Goal: Information Seeking & Learning: Learn about a topic

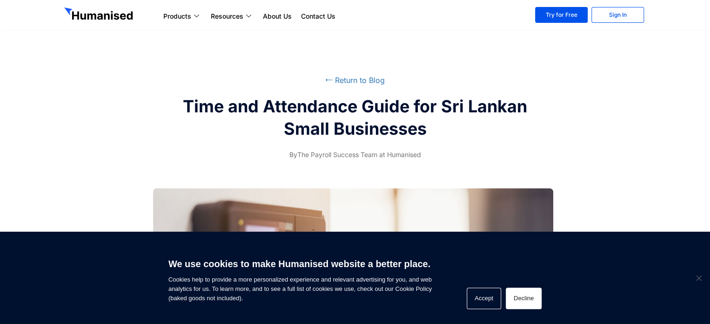
click at [532, 303] on button "Decline" at bounding box center [524, 297] width 36 height 21
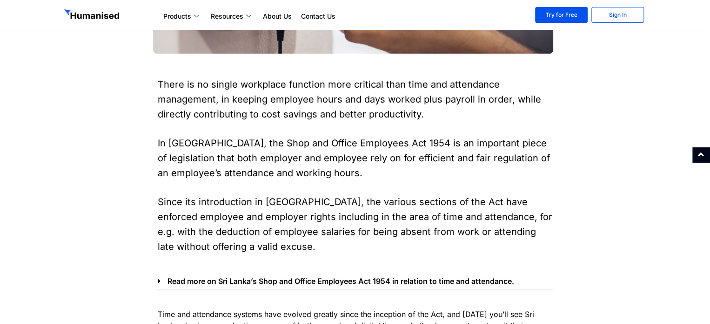
scroll to position [279, 0]
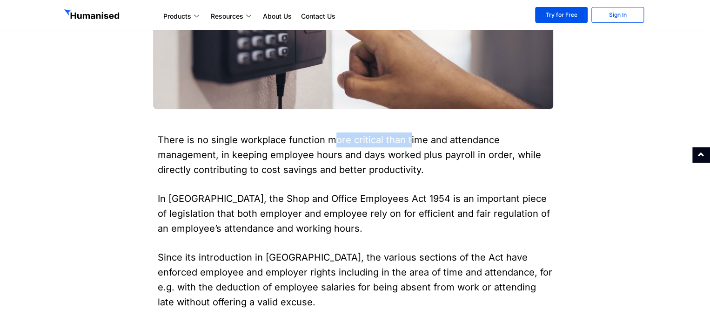
drag, startPoint x: 335, startPoint y: 135, endPoint x: 408, endPoint y: 131, distance: 73.2
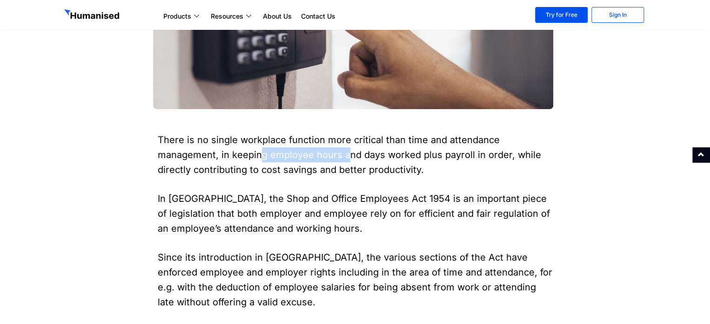
drag, startPoint x: 258, startPoint y: 157, endPoint x: 348, endPoint y: 154, distance: 89.9
click at [348, 154] on p "There is no single workplace function more critical than time and attendance ma…" at bounding box center [355, 154] width 395 height 45
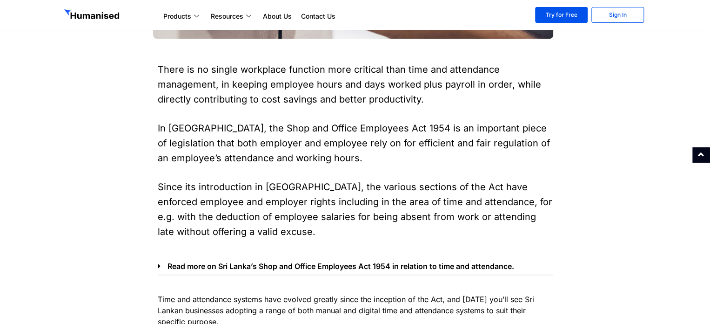
scroll to position [372, 0]
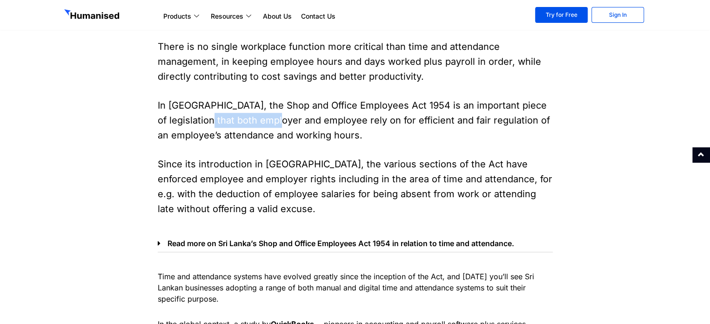
drag, startPoint x: 189, startPoint y: 122, endPoint x: 264, endPoint y: 121, distance: 75.9
click at [264, 121] on p "In [GEOGRAPHIC_DATA], the Shop and Office Employees Act 1954 is an important pi…" at bounding box center [355, 120] width 395 height 45
drag, startPoint x: 309, startPoint y: 122, endPoint x: 384, endPoint y: 121, distance: 74.5
click at [343, 121] on p "In [GEOGRAPHIC_DATA], the Shop and Office Employees Act 1954 is an important pi…" at bounding box center [355, 120] width 395 height 45
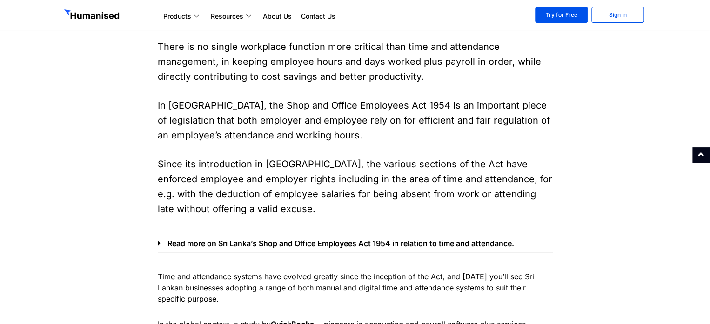
click at [384, 121] on p "In [GEOGRAPHIC_DATA], the Shop and Office Employees Act 1954 is an important pi…" at bounding box center [355, 120] width 395 height 45
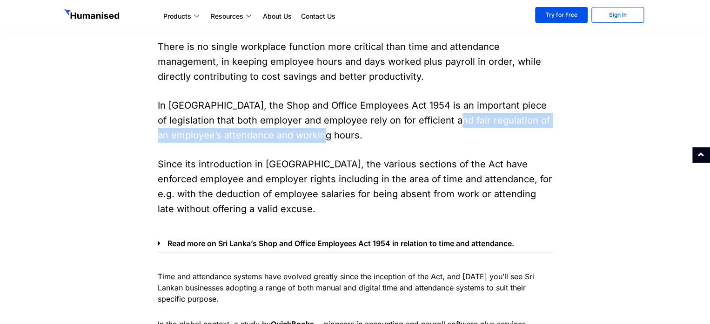
drag, startPoint x: 429, startPoint y: 122, endPoint x: 483, endPoint y: 128, distance: 54.4
click at [465, 128] on p "In [GEOGRAPHIC_DATA], the Shop and Office Employees Act 1954 is an important pi…" at bounding box center [355, 120] width 395 height 45
click at [483, 128] on p "In [GEOGRAPHIC_DATA], the Shop and Office Employees Act 1954 is an important pi…" at bounding box center [355, 120] width 395 height 45
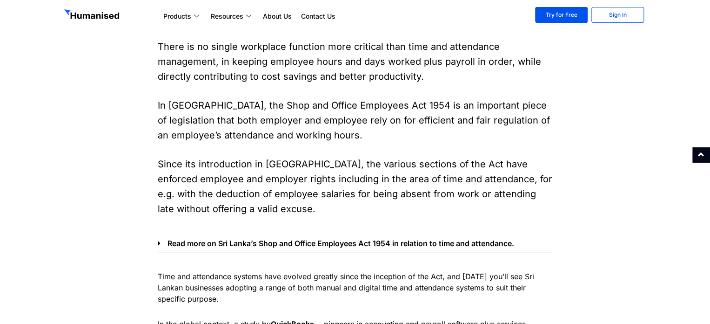
scroll to position [419, 0]
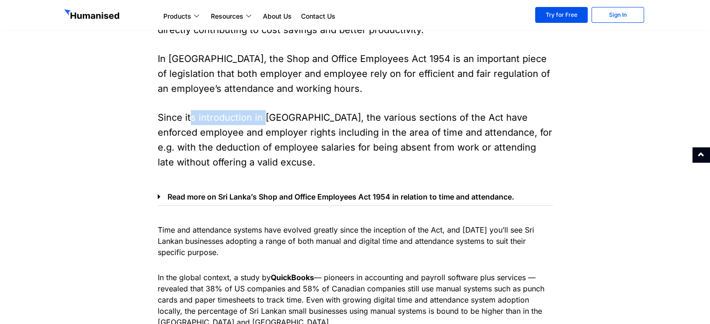
drag, startPoint x: 188, startPoint y: 116, endPoint x: 300, endPoint y: 115, distance: 112.2
click at [283, 116] on p "Since its introduction in [GEOGRAPHIC_DATA], the various sections of the Act ha…" at bounding box center [355, 140] width 395 height 60
click at [300, 115] on p "Since its introduction in [GEOGRAPHIC_DATA], the various sections of the Act ha…" at bounding box center [355, 140] width 395 height 60
drag, startPoint x: 348, startPoint y: 132, endPoint x: 396, endPoint y: 130, distance: 48.0
click at [396, 130] on p "Since its introduction in [GEOGRAPHIC_DATA], the various sections of the Act ha…" at bounding box center [355, 140] width 395 height 60
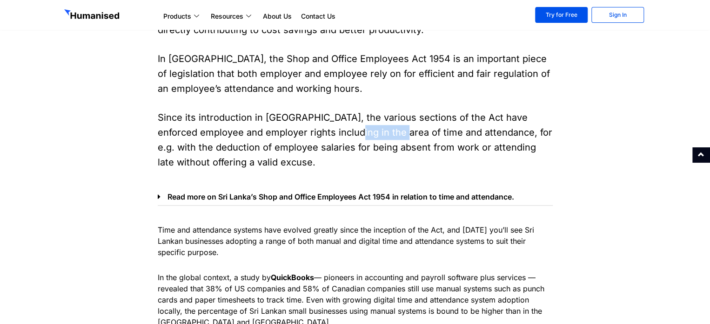
click at [396, 130] on p "Since its introduction in [GEOGRAPHIC_DATA], the various sections of the Act ha…" at bounding box center [355, 140] width 395 height 60
drag, startPoint x: 417, startPoint y: 130, endPoint x: 449, endPoint y: 130, distance: 32.1
click at [435, 130] on p "Since its introduction in [GEOGRAPHIC_DATA], the various sections of the Act ha…" at bounding box center [355, 140] width 395 height 60
click at [449, 130] on p "Since its introduction in [GEOGRAPHIC_DATA], the various sections of the Act ha…" at bounding box center [355, 140] width 395 height 60
drag, startPoint x: 190, startPoint y: 152, endPoint x: 258, endPoint y: 149, distance: 68.0
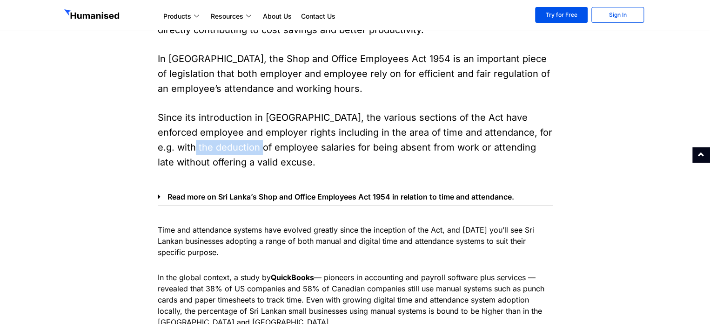
click at [258, 149] on p "Since its introduction in [GEOGRAPHIC_DATA], the various sections of the Act ha…" at bounding box center [355, 140] width 395 height 60
click at [259, 149] on p "Since its introduction in [GEOGRAPHIC_DATA], the various sections of the Act ha…" at bounding box center [355, 140] width 395 height 60
drag, startPoint x: 350, startPoint y: 150, endPoint x: 394, endPoint y: 149, distance: 44.7
click at [380, 150] on p "Since its introduction in [GEOGRAPHIC_DATA], the various sections of the Act ha…" at bounding box center [355, 140] width 395 height 60
click at [394, 149] on p "Since its introduction in [GEOGRAPHIC_DATA], the various sections of the Act ha…" at bounding box center [355, 140] width 395 height 60
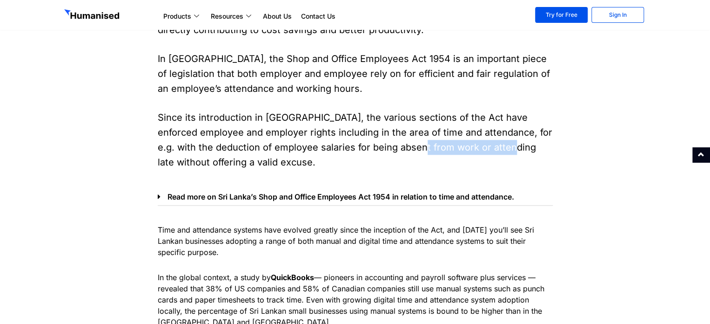
drag, startPoint x: 425, startPoint y: 149, endPoint x: 511, endPoint y: 150, distance: 85.7
click at [509, 150] on p "Since its introduction in [GEOGRAPHIC_DATA], the various sections of the Act ha…" at bounding box center [355, 140] width 395 height 60
click at [514, 150] on p "Since its introduction in [GEOGRAPHIC_DATA], the various sections of the Act ha…" at bounding box center [355, 140] width 395 height 60
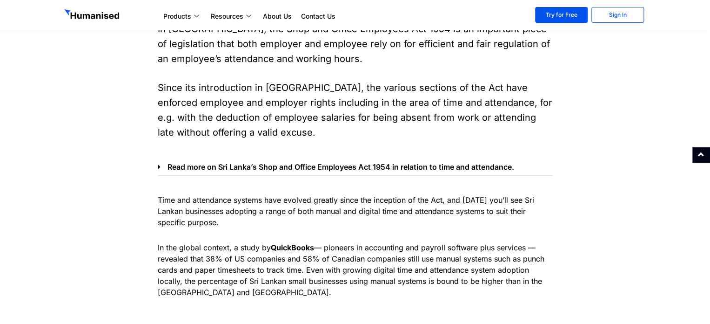
scroll to position [465, 0]
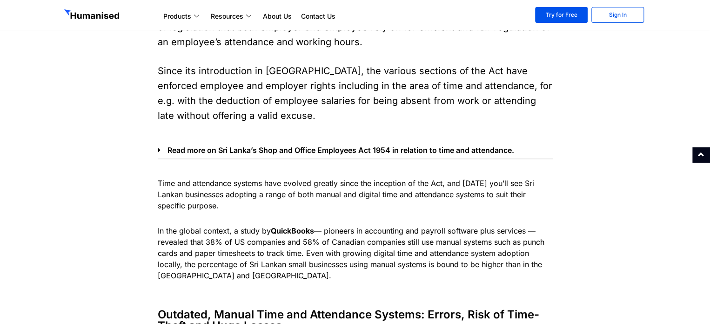
click at [158, 154] on div "Read more on Sri Lanka’s Shop and Office Employees Act 1954 in relation to time…" at bounding box center [355, 152] width 395 height 13
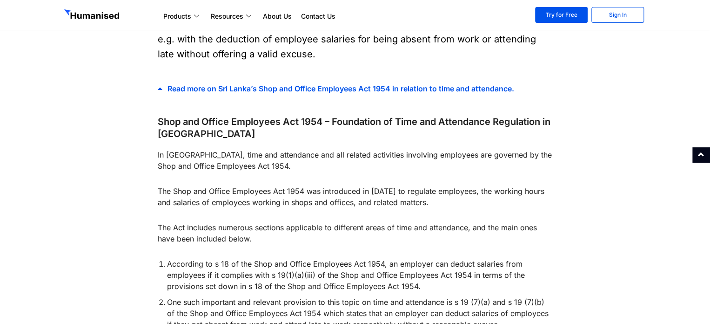
scroll to position [512, 0]
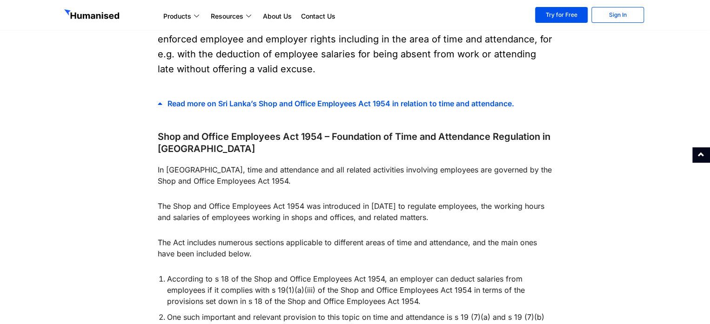
drag, startPoint x: 175, startPoint y: 135, endPoint x: 193, endPoint y: 134, distance: 17.7
click at [183, 134] on h5 "Shop and Office Employees Act 1954 – Foundation of Time and Attendance Regulati…" at bounding box center [355, 142] width 395 height 24
click at [249, 134] on h5 "Shop and Office Employees Act 1954 – Foundation of Time and Attendance Regulati…" at bounding box center [355, 142] width 395 height 24
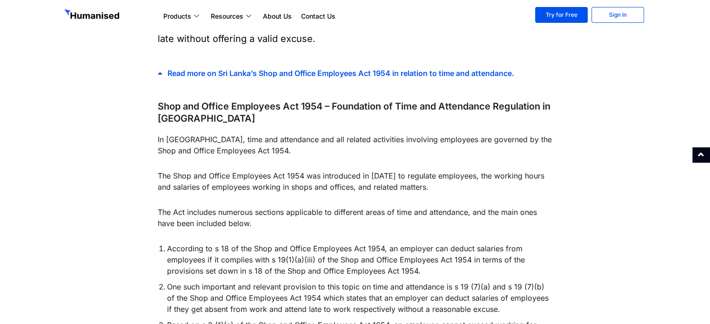
scroll to position [559, 0]
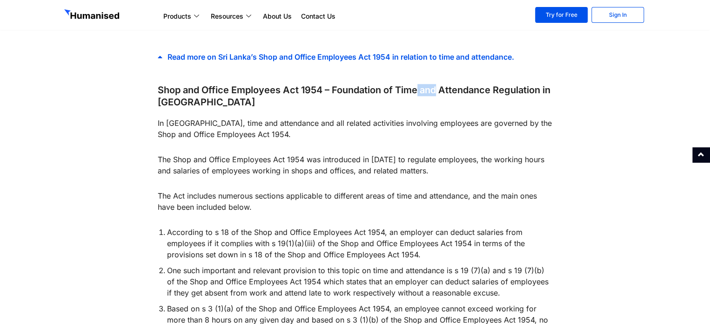
drag, startPoint x: 438, startPoint y: 88, endPoint x: 460, endPoint y: 85, distance: 23.0
click at [460, 86] on h5 "Shop and Office Employees Act 1954 – Foundation of Time and Attendance Regulati…" at bounding box center [355, 96] width 395 height 24
click at [460, 85] on h5 "Shop and Office Employees Act 1954 – Foundation of Time and Attendance Regulati…" at bounding box center [355, 96] width 395 height 24
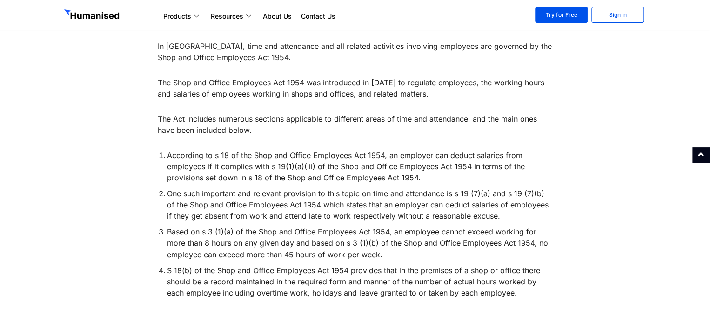
scroll to position [652, 0]
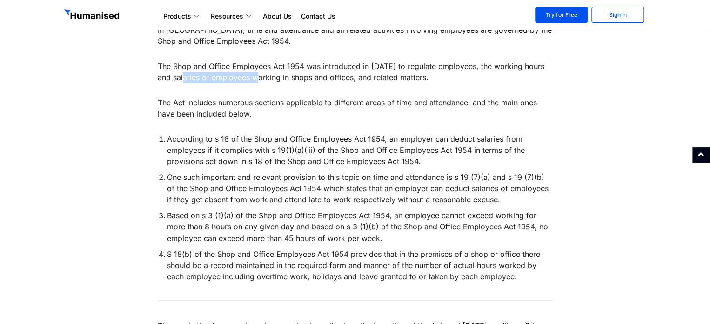
drag, startPoint x: 174, startPoint y: 79, endPoint x: 260, endPoint y: 78, distance: 86.1
click at [260, 78] on p "The Shop and Office Employees Act 1954 was introduced in [DATE] to regulate emp…" at bounding box center [355, 72] width 395 height 22
drag, startPoint x: 271, startPoint y: 77, endPoint x: 319, endPoint y: 78, distance: 47.9
click at [290, 78] on p "The Shop and Office Employees Act 1954 was introduced in [DATE] to regulate emp…" at bounding box center [355, 72] width 395 height 22
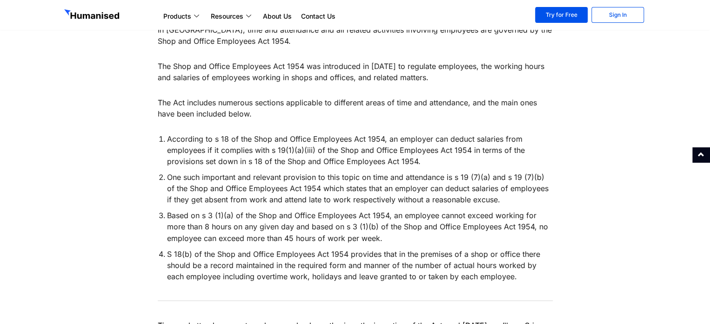
click at [322, 78] on p "The Shop and Office Employees Act 1954 was introduced in [DATE] to regulate emp…" at bounding box center [355, 72] width 395 height 22
click at [357, 76] on p "The Shop and Office Employees Act 1954 was introduced in [DATE] to regulate emp…" at bounding box center [355, 72] width 395 height 22
drag, startPoint x: 218, startPoint y: 102, endPoint x: 281, endPoint y: 102, distance: 62.4
click at [281, 102] on p "The Act includes numerous sections applicable to different areas of time and at…" at bounding box center [355, 108] width 395 height 22
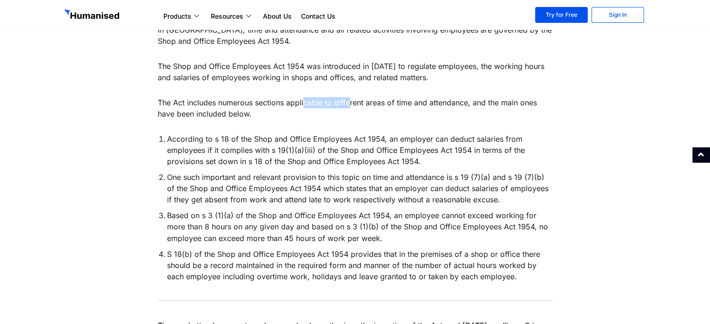
drag, startPoint x: 305, startPoint y: 105, endPoint x: 365, endPoint y: 103, distance: 59.6
click at [363, 104] on p "The Act includes numerous sections applicable to different areas of time and at…" at bounding box center [355, 108] width 395 height 22
click at [365, 103] on p "The Act includes numerous sections applicable to different areas of time and at…" at bounding box center [355, 108] width 395 height 22
drag, startPoint x: 188, startPoint y: 115, endPoint x: 263, endPoint y: 114, distance: 74.5
click at [263, 114] on p "The Act includes numerous sections applicable to different areas of time and at…" at bounding box center [355, 108] width 395 height 22
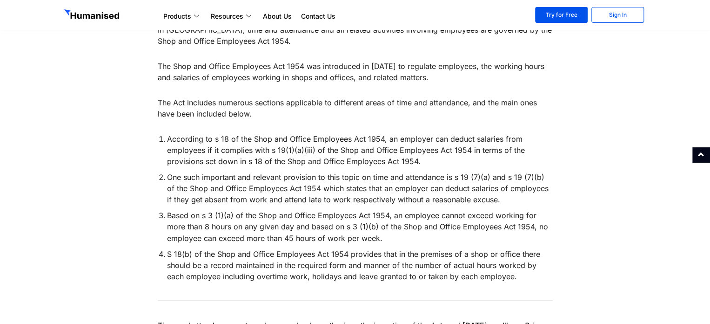
click at [263, 114] on p "The Act includes numerous sections applicable to different areas of time and at…" at bounding box center [355, 108] width 395 height 22
drag, startPoint x: 263, startPoint y: 111, endPoint x: 189, endPoint y: 107, distance: 74.2
click at [189, 107] on p "The Act includes numerous sections applicable to different areas of time and at…" at bounding box center [355, 108] width 395 height 22
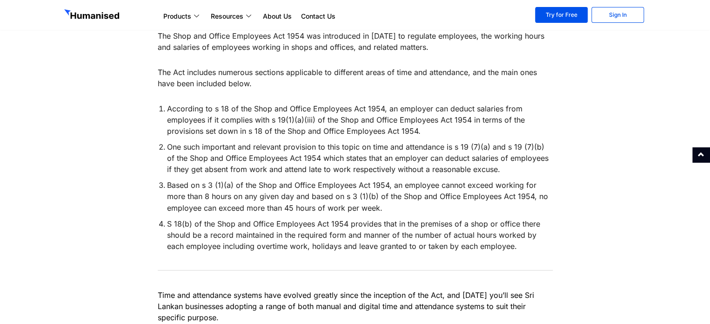
scroll to position [698, 0]
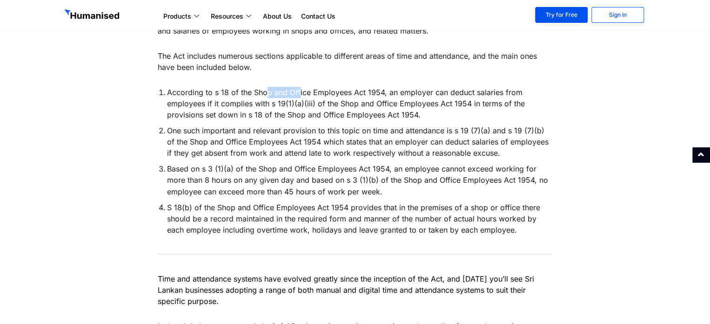
drag, startPoint x: 266, startPoint y: 90, endPoint x: 327, endPoint y: 94, distance: 61.6
click at [327, 94] on li "According to s 18 of the Shop and Office Employees Act 1954, an employer can de…" at bounding box center [360, 104] width 386 height 34
drag, startPoint x: 449, startPoint y: 117, endPoint x: 311, endPoint y: 102, distance: 139.0
click at [311, 102] on li "According to s 18 of the Shop and Office Employees Act 1954, an employer can de…" at bounding box center [360, 104] width 386 height 34
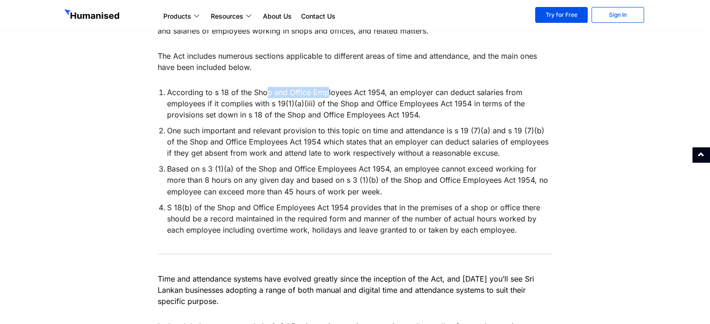
click at [310, 102] on li "According to s 18 of the Shop and Office Employees Act 1954, an employer can de…" at bounding box center [360, 104] width 386 height 34
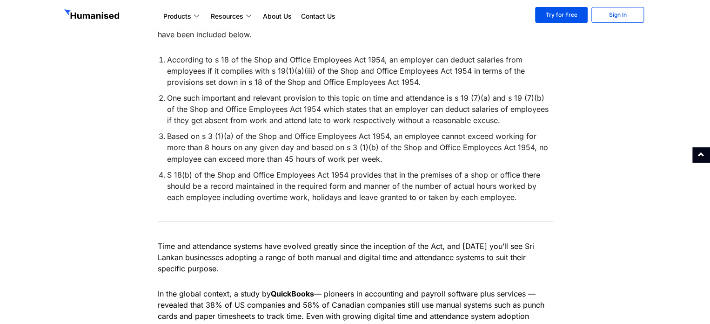
scroll to position [745, 0]
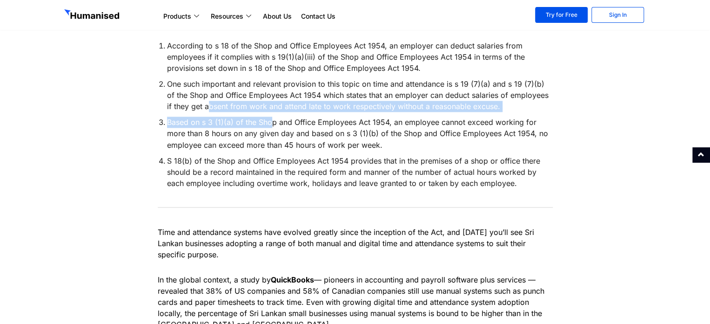
drag, startPoint x: 201, startPoint y: 104, endPoint x: 278, endPoint y: 113, distance: 77.3
click at [274, 116] on ol "According to s 18 of the Shop and Office Employees Act 1954, an employer can de…" at bounding box center [355, 114] width 395 height 148
click at [285, 108] on li "One such important and relevant provision to this topic on time and attendance …" at bounding box center [360, 95] width 386 height 34
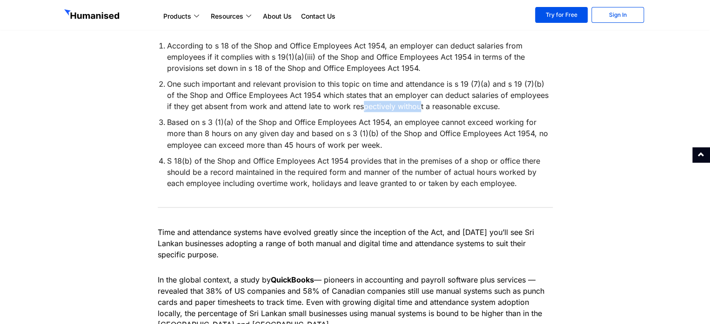
drag, startPoint x: 356, startPoint y: 106, endPoint x: 413, endPoint y: 103, distance: 57.8
click at [413, 103] on li "One such important and relevant provision to this topic on time and attendance …" at bounding box center [360, 95] width 386 height 34
click at [444, 104] on li "One such important and relevant provision to this topic on time and attendance …" at bounding box center [360, 95] width 386 height 34
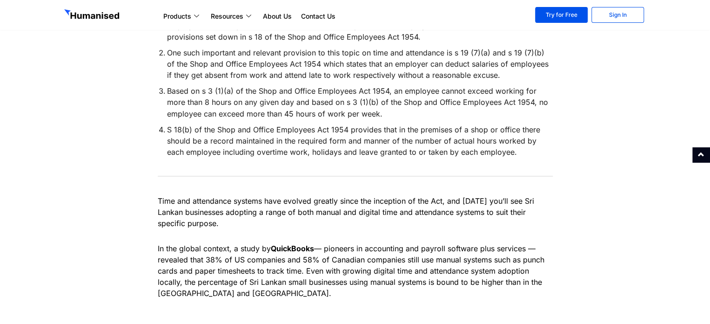
scroll to position [791, 0]
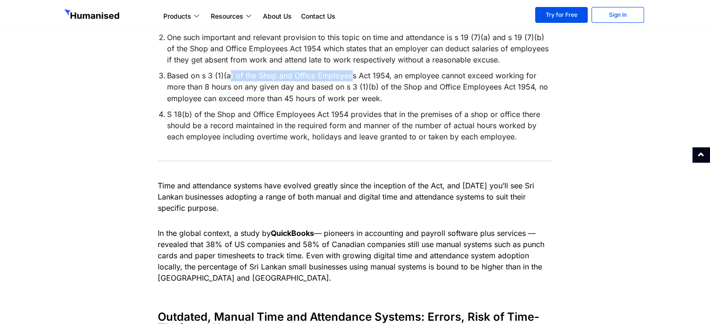
drag, startPoint x: 230, startPoint y: 77, endPoint x: 364, endPoint y: 76, distance: 134.1
click at [364, 76] on li "Based on s 3 (1)(a) of the Shop and Office Employees Act 1954, an employee cann…" at bounding box center [360, 87] width 386 height 34
click at [443, 75] on li "Based on s 3 (1)(a) of the Shop and Office Employees Act 1954, an employee cann…" at bounding box center [360, 87] width 386 height 34
drag, startPoint x: 507, startPoint y: 74, endPoint x: 533, endPoint y: 73, distance: 25.6
click at [533, 73] on li "Based on s 3 (1)(a) of the Shop and Office Employees Act 1954, an employee cann…" at bounding box center [360, 87] width 386 height 34
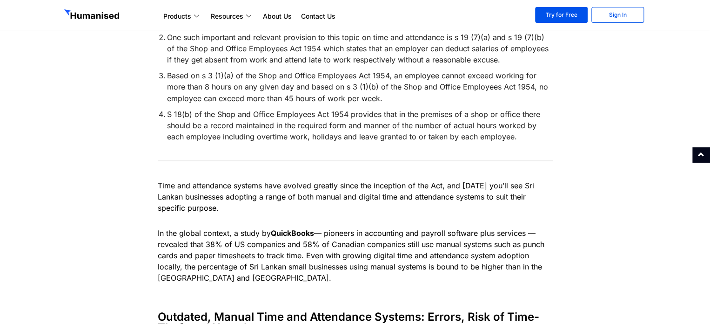
click at [536, 72] on li "Based on s 3 (1)(a) of the Shop and Office Employees Act 1954, an employee cann…" at bounding box center [360, 87] width 386 height 34
drag, startPoint x: 543, startPoint y: 75, endPoint x: 239, endPoint y: 91, distance: 304.4
click at [227, 91] on li "Based on s 3 (1)(a) of the Shop and Office Employees Act 1954, an employee cann…" at bounding box center [360, 87] width 386 height 34
click at [242, 91] on li "Based on s 3 (1)(a) of the Shop and Office Employees Act 1954, an employee cann…" at bounding box center [360, 87] width 386 height 34
drag, startPoint x: 276, startPoint y: 87, endPoint x: 324, endPoint y: 85, distance: 47.5
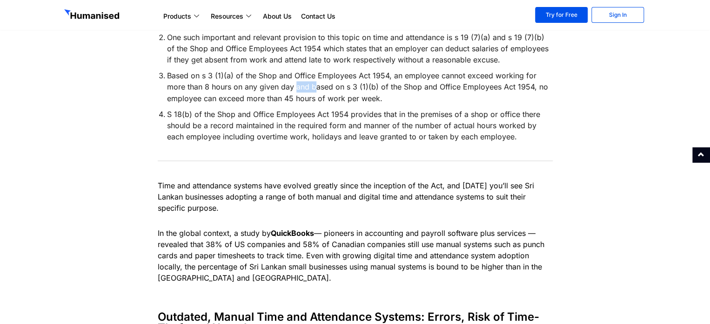
click at [299, 86] on li "Based on s 3 (1)(a) of the Shop and Office Employees Act 1954, an employee cann…" at bounding box center [360, 87] width 386 height 34
click at [324, 85] on li "Based on s 3 (1)(a) of the Shop and Office Employees Act 1954, an employee cann…" at bounding box center [360, 87] width 386 height 34
drag, startPoint x: 324, startPoint y: 85, endPoint x: 393, endPoint y: 87, distance: 69.4
click at [393, 87] on li "Based on s 3 (1)(a) of the Shop and Office Employees Act 1954, an employee cann…" at bounding box center [360, 87] width 386 height 34
click at [395, 87] on li "Based on s 3 (1)(a) of the Shop and Office Employees Act 1954, an employee cann…" at bounding box center [360, 87] width 386 height 34
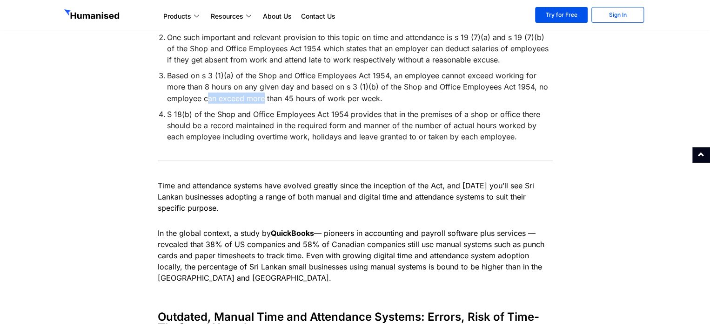
drag, startPoint x: 209, startPoint y: 101, endPoint x: 265, endPoint y: 96, distance: 56.0
click at [264, 97] on li "Based on s 3 (1)(a) of the Shop and Office Employees Act 1954, an employee cann…" at bounding box center [360, 87] width 386 height 34
click at [265, 96] on li "Based on s 3 (1)(a) of the Shop and Office Employees Act 1954, an employee cann…" at bounding box center [360, 87] width 386 height 34
drag, startPoint x: 384, startPoint y: 97, endPoint x: 153, endPoint y: 69, distance: 232.1
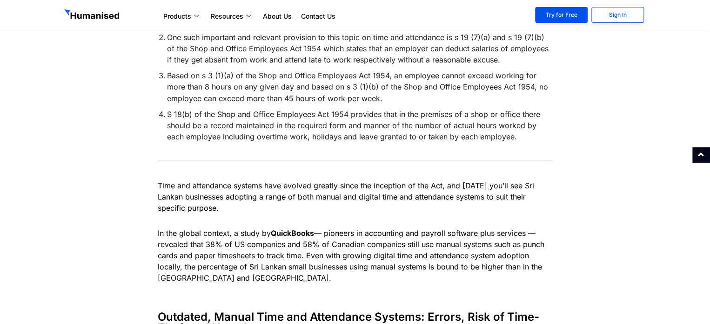
click at [371, 100] on li "Based on s 3 (1)(a) of the Shop and Office Employees Act 1954, an employee cann…" at bounding box center [360, 87] width 386 height 34
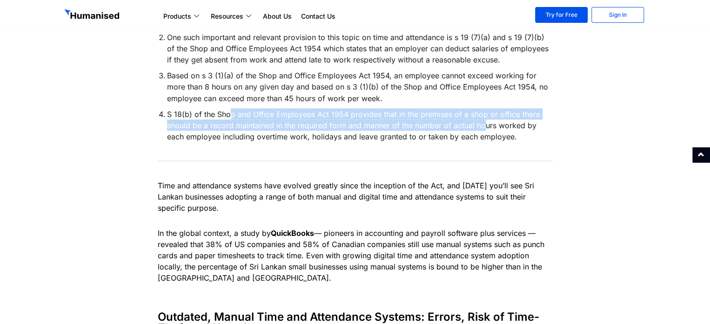
drag, startPoint x: 230, startPoint y: 113, endPoint x: 486, endPoint y: 128, distance: 256.4
click at [486, 128] on li "S 18(b) of the Shop and Office Employees Act 1954 provides that in the premises…" at bounding box center [360, 125] width 386 height 34
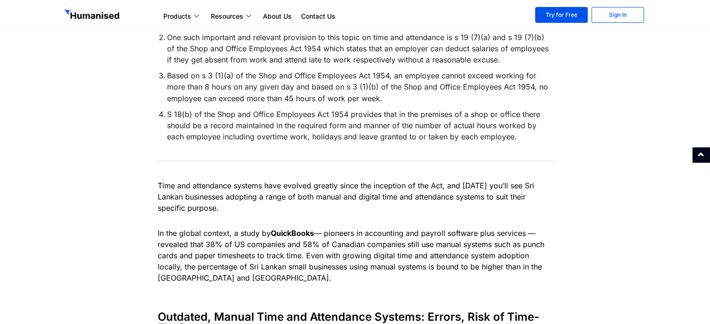
click at [487, 128] on li "S 18(b) of the Shop and Office Employees Act 1954 provides that in the premises…" at bounding box center [360, 125] width 386 height 34
drag, startPoint x: 213, startPoint y: 126, endPoint x: 287, endPoint y: 126, distance: 74.0
click at [287, 126] on li "S 18(b) of the Shop and Office Employees Act 1954 provides that in the premises…" at bounding box center [360, 125] width 386 height 34
drag, startPoint x: 377, startPoint y: 124, endPoint x: 451, endPoint y: 122, distance: 74.0
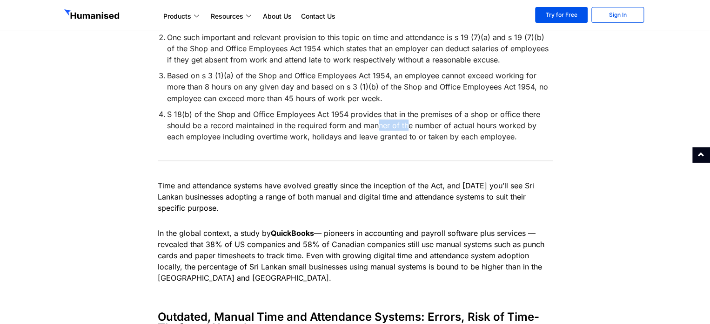
click at [418, 123] on li "S 18(b) of the Shop and Office Employees Act 1954 provides that in the premises…" at bounding box center [360, 125] width 386 height 34
drag, startPoint x: 452, startPoint y: 122, endPoint x: 472, endPoint y: 122, distance: 20.5
click at [472, 122] on li "S 18(b) of the Shop and Office Employees Act 1954 provides that in the premises…" at bounding box center [360, 125] width 386 height 34
click at [515, 123] on li "S 18(b) of the Shop and Office Employees Act 1954 provides that in the premises…" at bounding box center [360, 125] width 386 height 34
drag, startPoint x: 212, startPoint y: 142, endPoint x: 253, endPoint y: 137, distance: 41.7
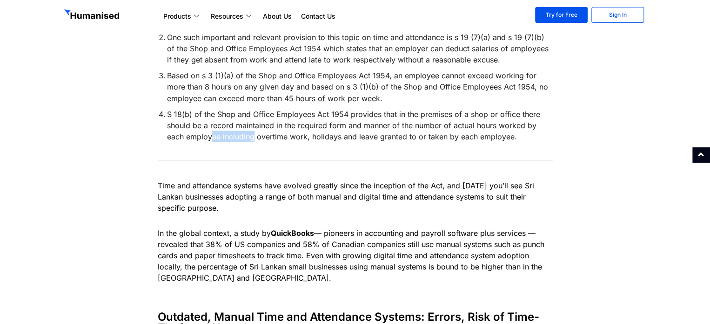
click at [253, 137] on div "Shop and Office Employees Act 1954 – Foundation of Time and Attendance Regulati…" at bounding box center [355, 6] width 395 height 310
click at [253, 137] on li "S 18(b) of the Shop and Office Employees Act 1954 provides that in the premises…" at bounding box center [360, 125] width 386 height 34
drag, startPoint x: 354, startPoint y: 137, endPoint x: 425, endPoint y: 135, distance: 71.7
click at [413, 137] on li "S 18(b) of the Shop and Office Employees Act 1954 provides that in the premises…" at bounding box center [360, 125] width 386 height 34
click at [425, 135] on li "S 18(b) of the Shop and Office Employees Act 1954 provides that in the premises…" at bounding box center [360, 125] width 386 height 34
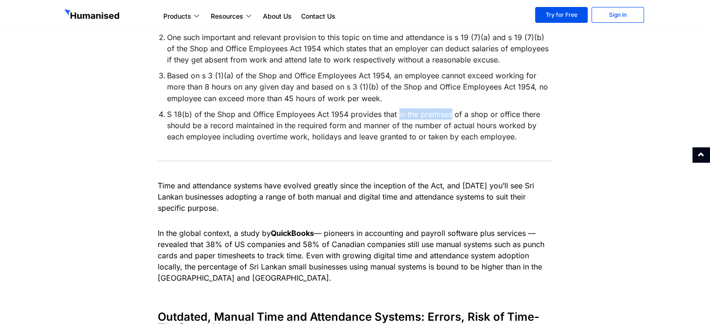
drag, startPoint x: 396, startPoint y: 112, endPoint x: 449, endPoint y: 111, distance: 53.5
click at [449, 111] on li "S 18(b) of the Shop and Office Employees Act 1954 provides that in the premises…" at bounding box center [360, 125] width 386 height 34
drag, startPoint x: 346, startPoint y: 112, endPoint x: 360, endPoint y: 16, distance: 96.5
click at [308, 112] on li "S 18(b) of the Shop and Office Employees Act 1954 provides that in the premises…" at bounding box center [360, 125] width 386 height 34
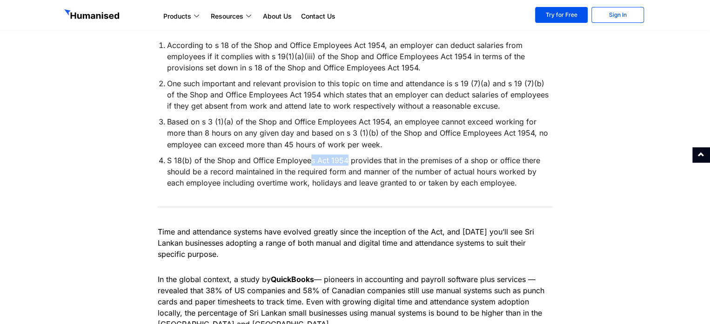
scroll to position [698, 0]
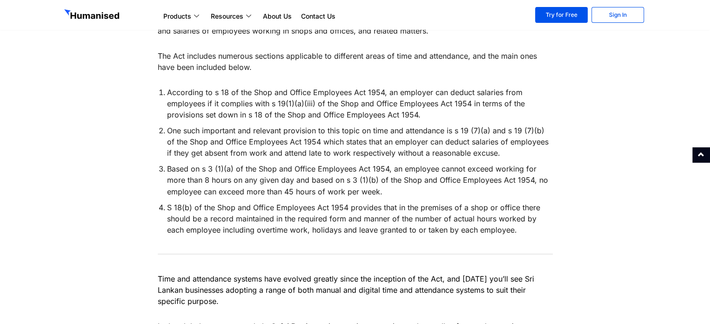
click at [394, 143] on li "One such important and relevant provision to this topic on time and attendance …" at bounding box center [360, 142] width 386 height 34
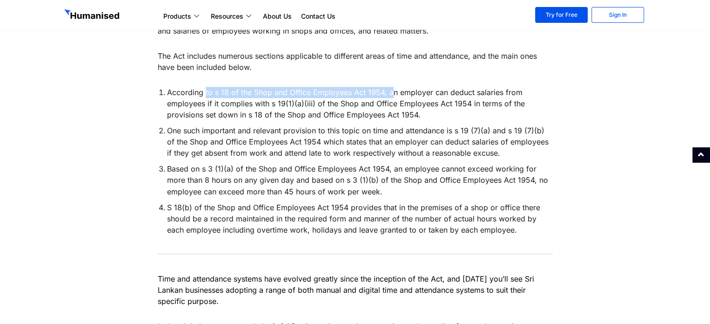
drag, startPoint x: 392, startPoint y: 97, endPoint x: 205, endPoint y: 95, distance: 187.6
click at [205, 95] on li "According to s 18 of the Shop and Office Employees Act 1954, an employer can de…" at bounding box center [360, 104] width 386 height 34
drag, startPoint x: 263, startPoint y: 95, endPoint x: 342, endPoint y: 94, distance: 79.6
click at [342, 94] on li "According to s 18 of the Shop and Office Employees Act 1954, an employer can de…" at bounding box center [360, 104] width 386 height 34
